Goal: Information Seeking & Learning: Learn about a topic

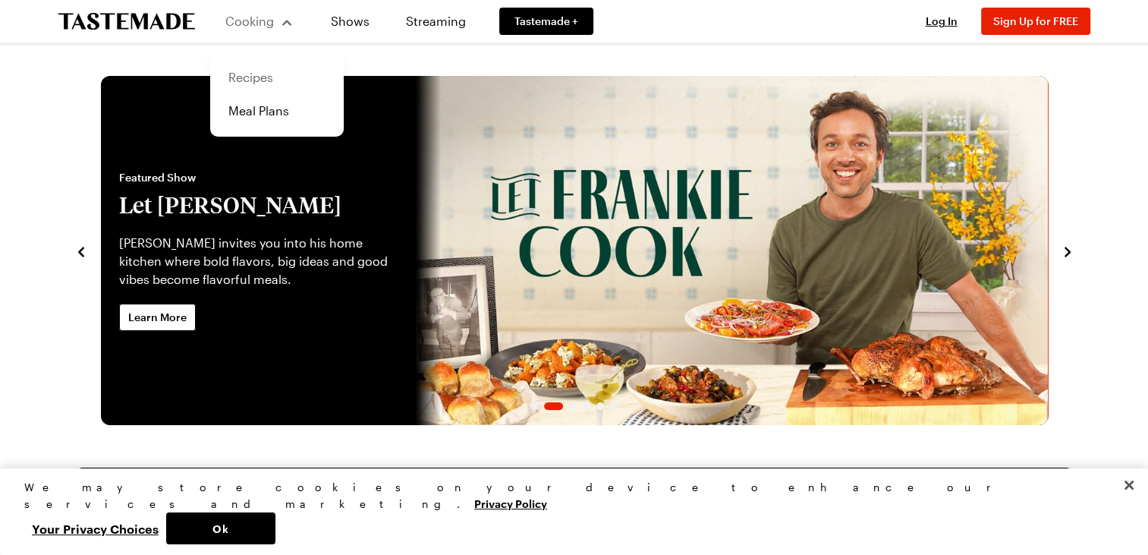
click at [249, 77] on link "Recipes" at bounding box center [276, 77] width 115 height 33
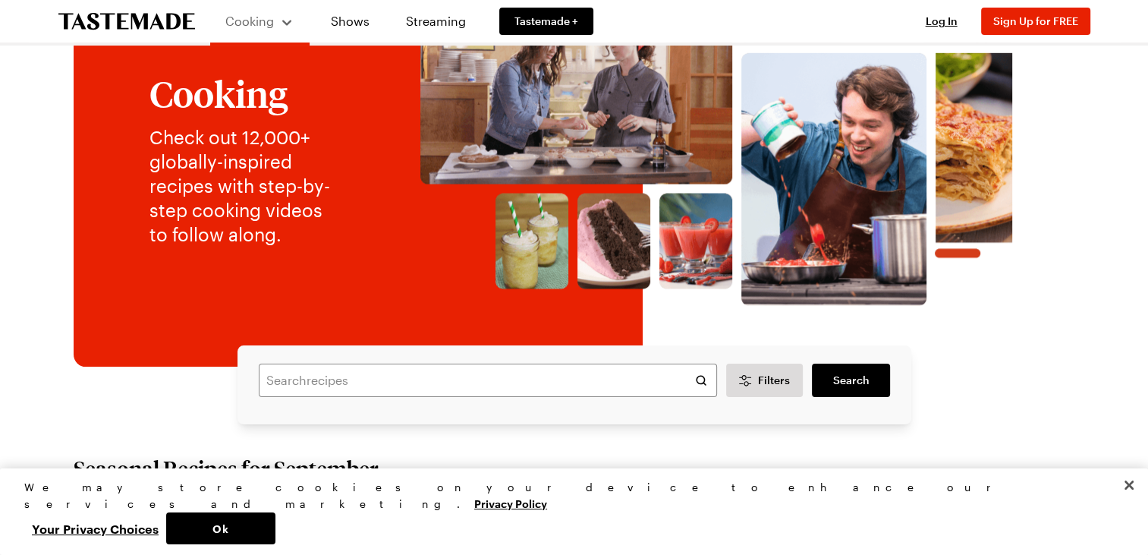
scroll to position [121, 0]
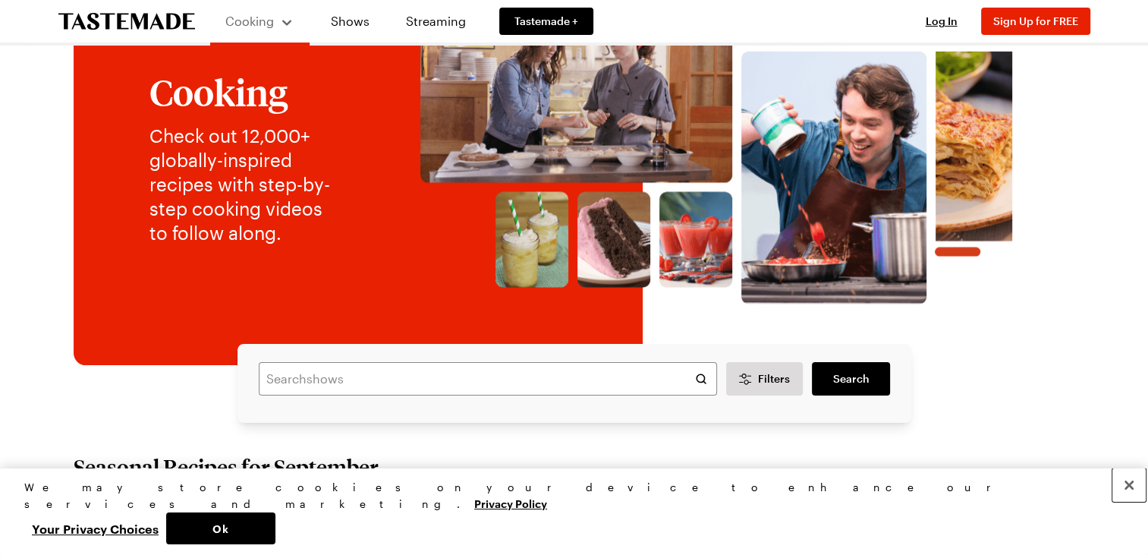
click at [1129, 502] on button "Close" at bounding box center [1129, 484] width 33 height 33
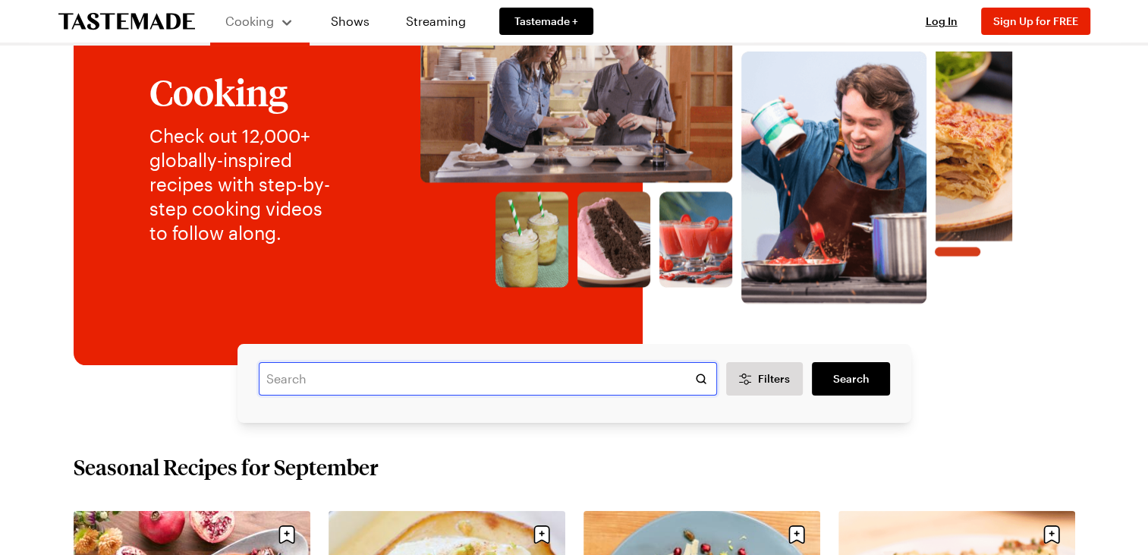
click at [290, 376] on input "text" at bounding box center [488, 378] width 458 height 33
type input "potato salad"
click at [842, 369] on link "Search" at bounding box center [850, 378] width 77 height 33
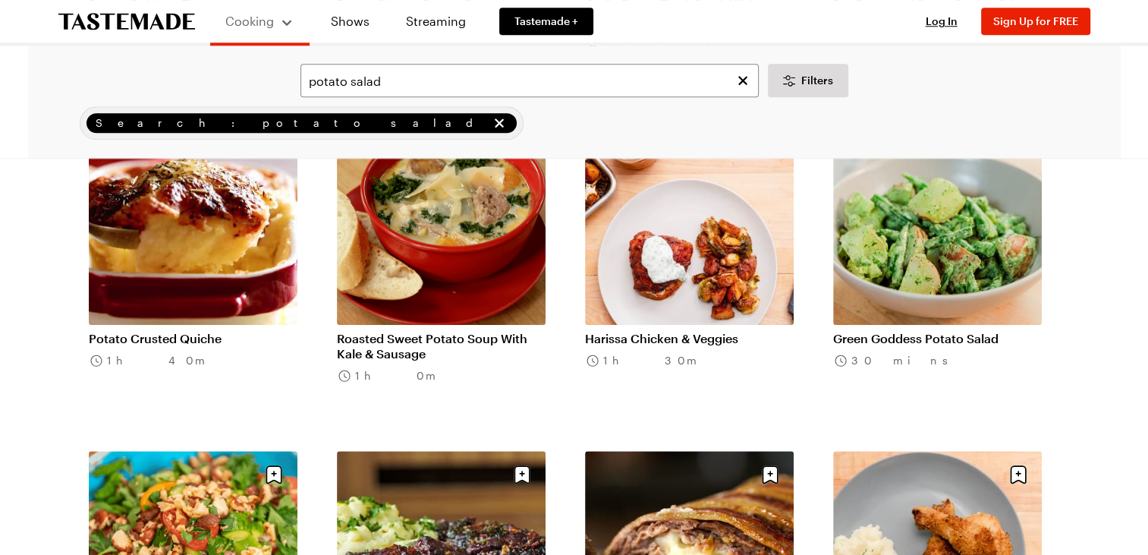
scroll to position [1518, 0]
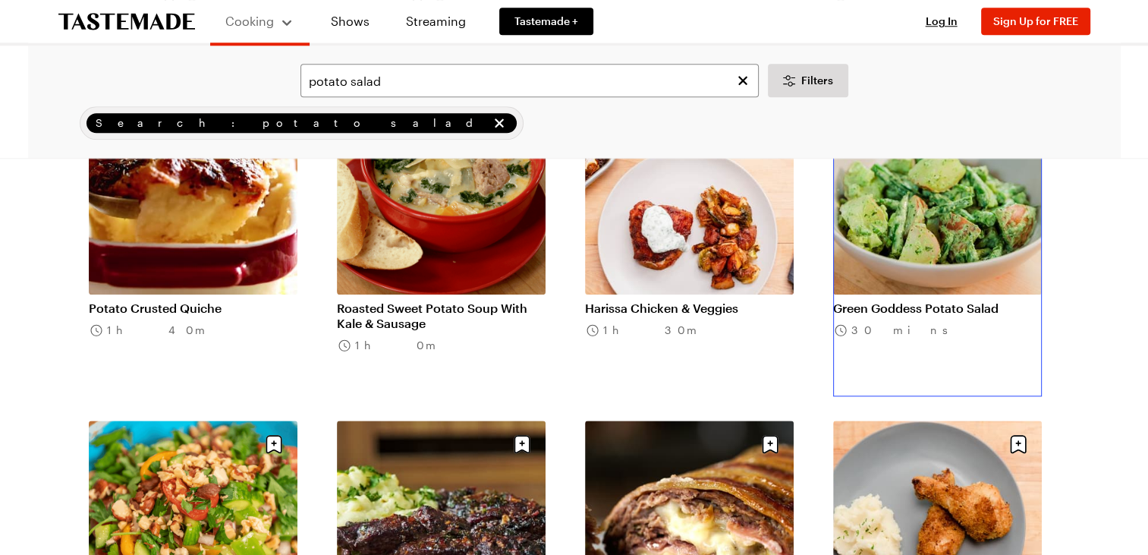
click at [914, 311] on link "Green Goddess Potato Salad" at bounding box center [937, 308] width 209 height 15
